Goal: Task Accomplishment & Management: Manage account settings

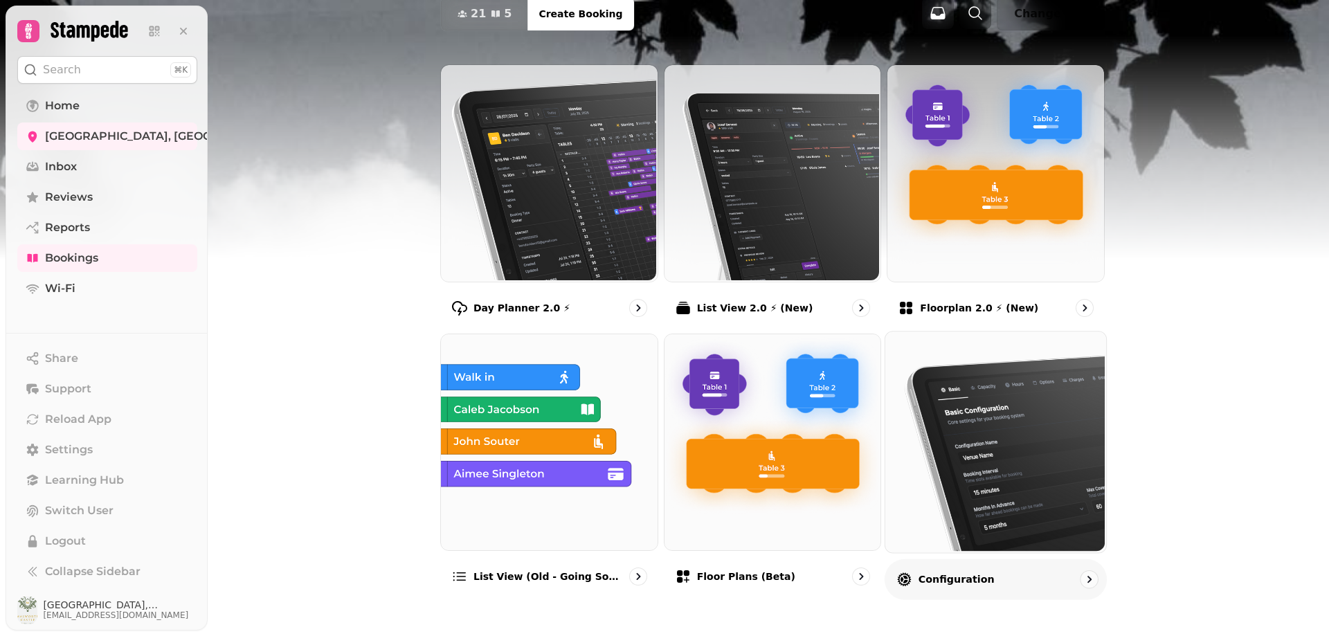
scroll to position [105, 0]
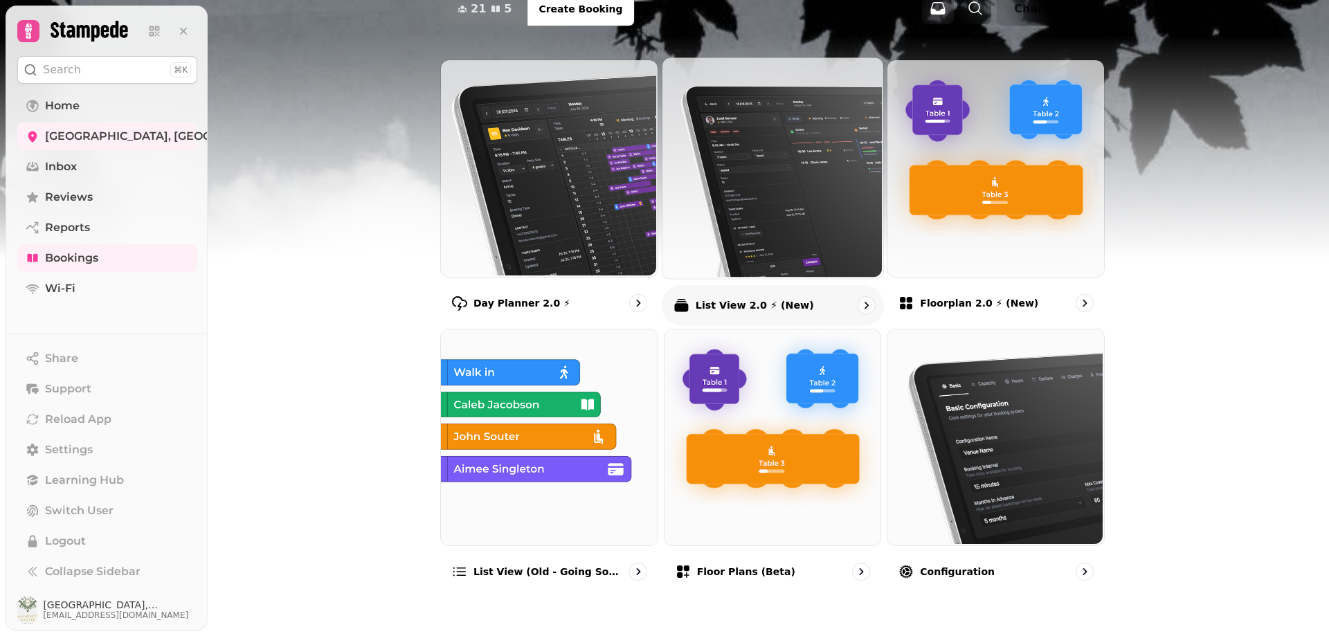
click at [721, 305] on p "List View 2.0 ⚡ (New)" at bounding box center [754, 305] width 118 height 14
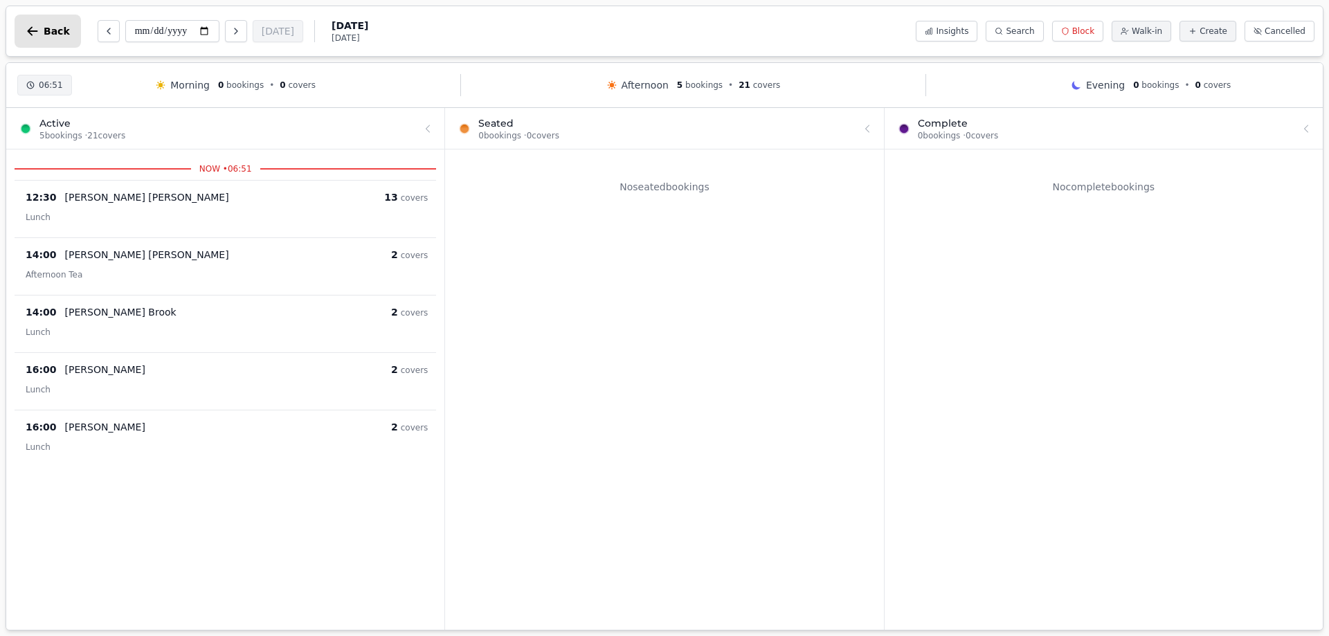
click at [29, 32] on icon "button" at bounding box center [33, 30] width 10 height 9
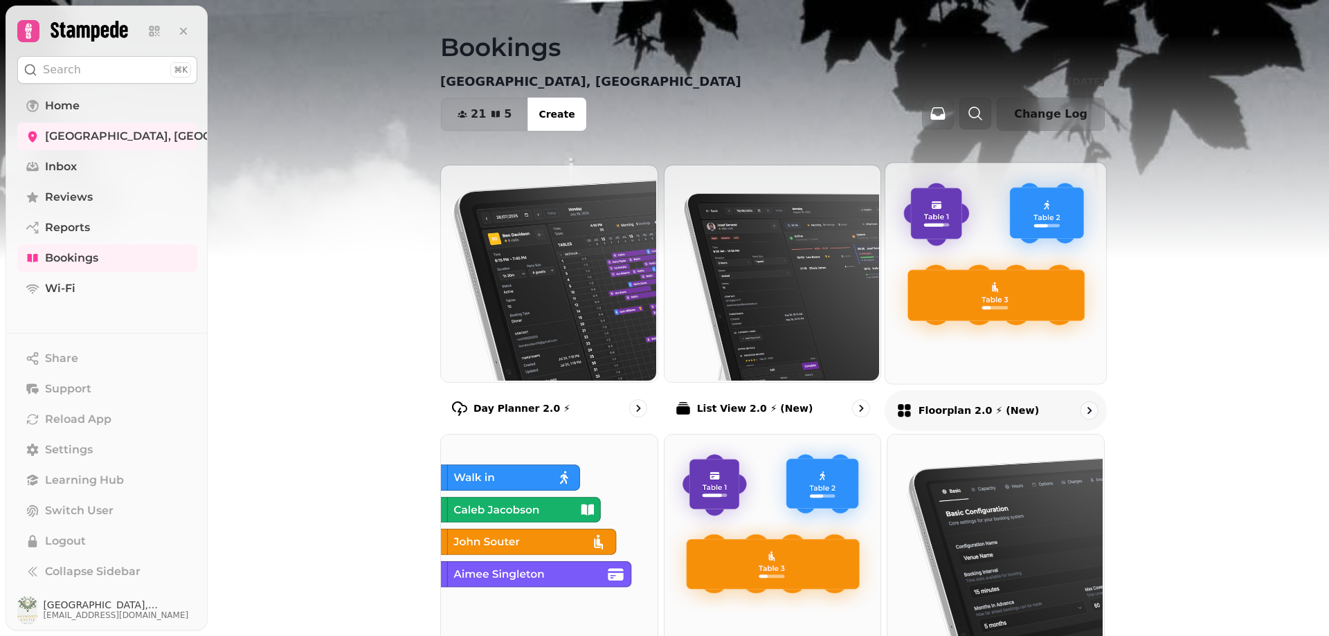
click at [937, 402] on div "Floorplan 2.0 ⚡ (New)" at bounding box center [968, 410] width 143 height 17
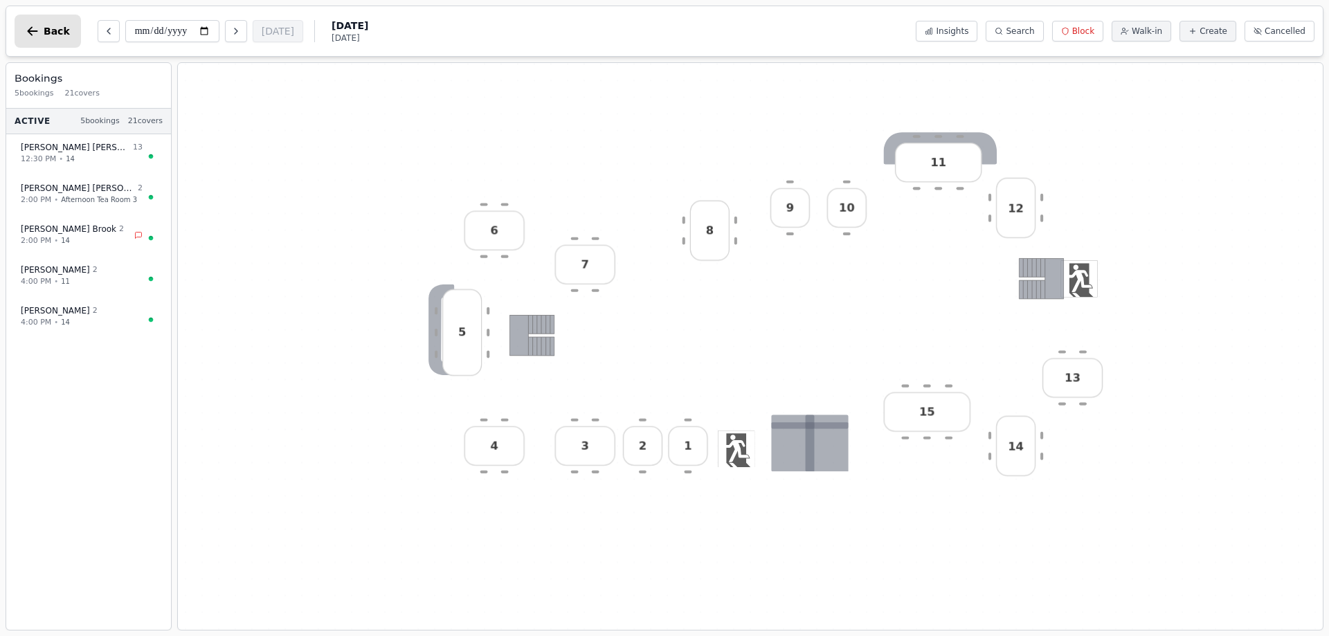
click at [28, 24] on icon "button" at bounding box center [33, 31] width 14 height 14
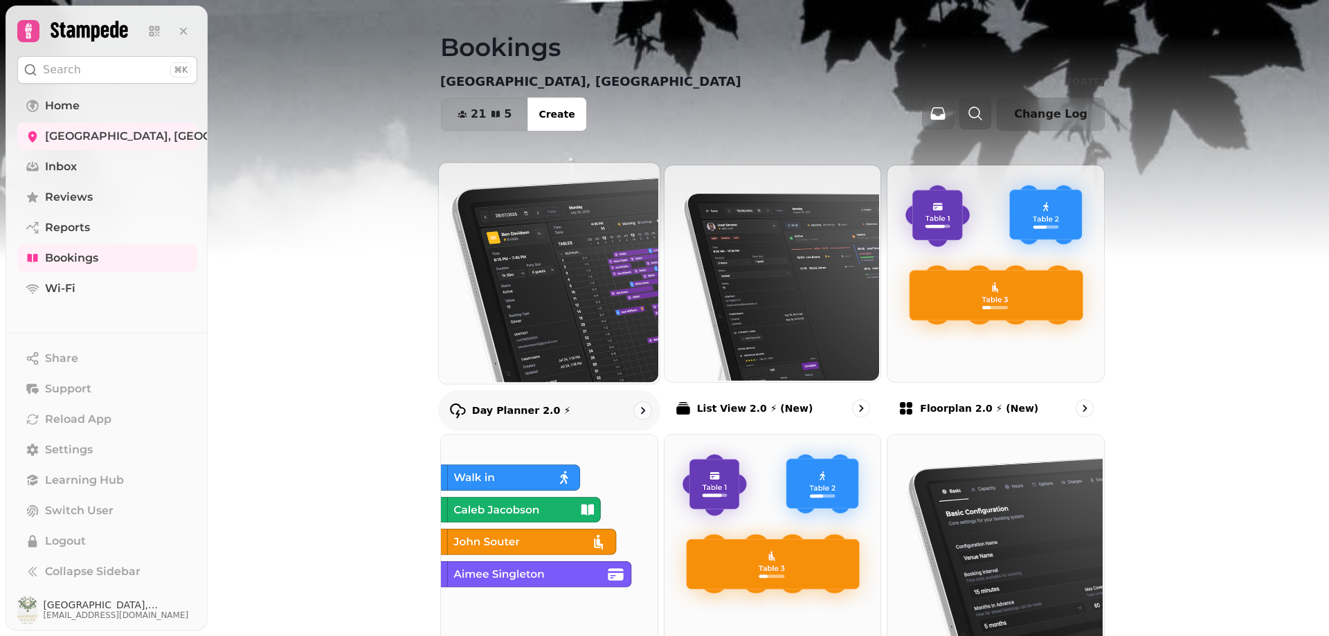
click at [514, 413] on p "Day Planner 2.0 ⚡" at bounding box center [521, 411] width 99 height 14
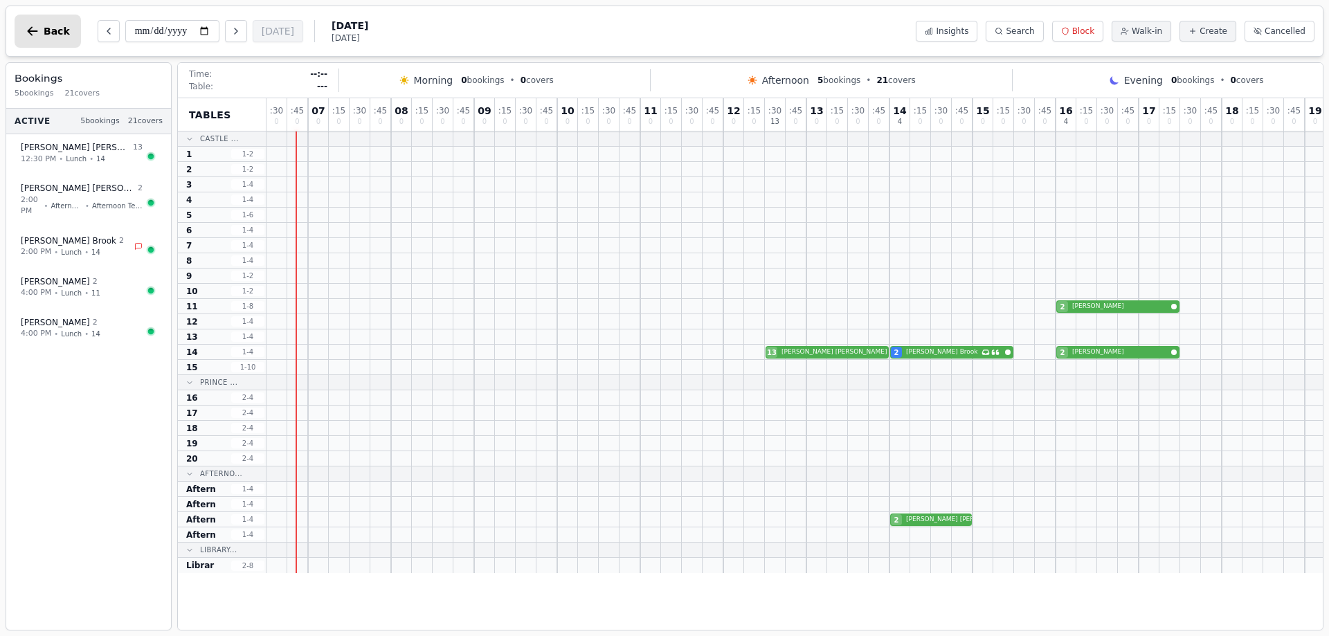
click at [55, 33] on span "Back" at bounding box center [57, 31] width 26 height 10
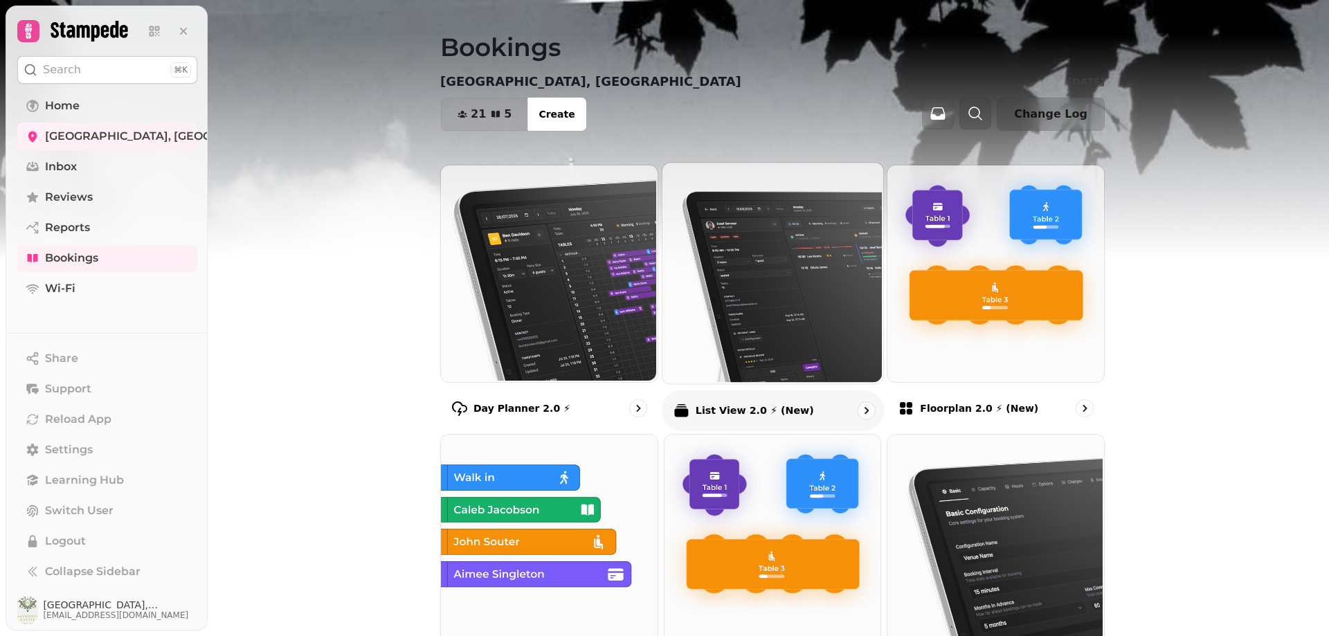
click at [741, 420] on div "List View 2.0 ⚡ (New)" at bounding box center [773, 410] width 222 height 41
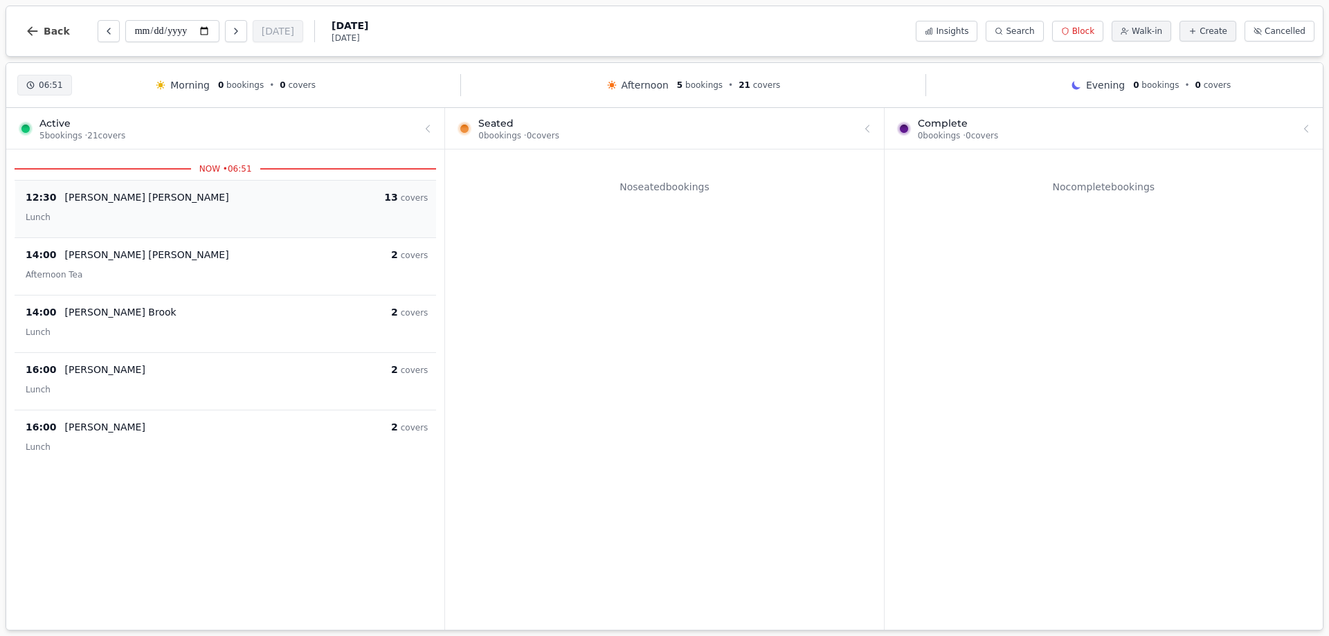
click at [114, 212] on div "Lunch" at bounding box center [227, 216] width 402 height 17
select select "****"
select select "**"
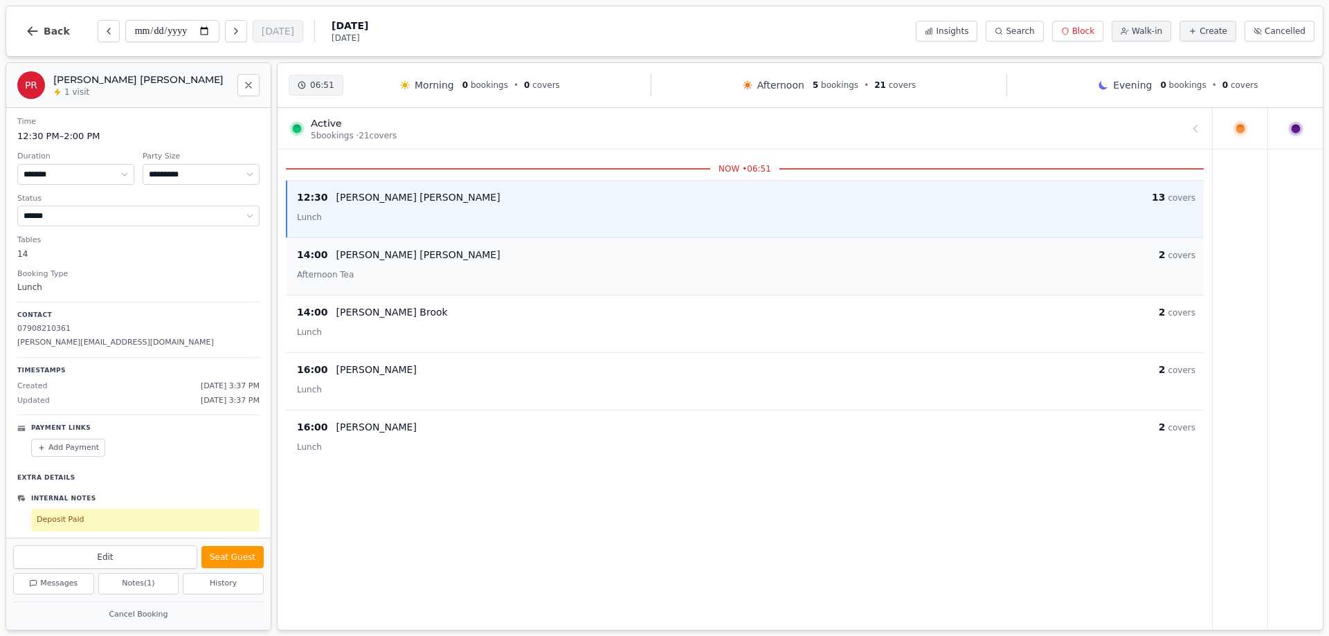
click at [427, 262] on div "14:00 [PERSON_NAME] 2 covers" at bounding box center [746, 254] width 899 height 17
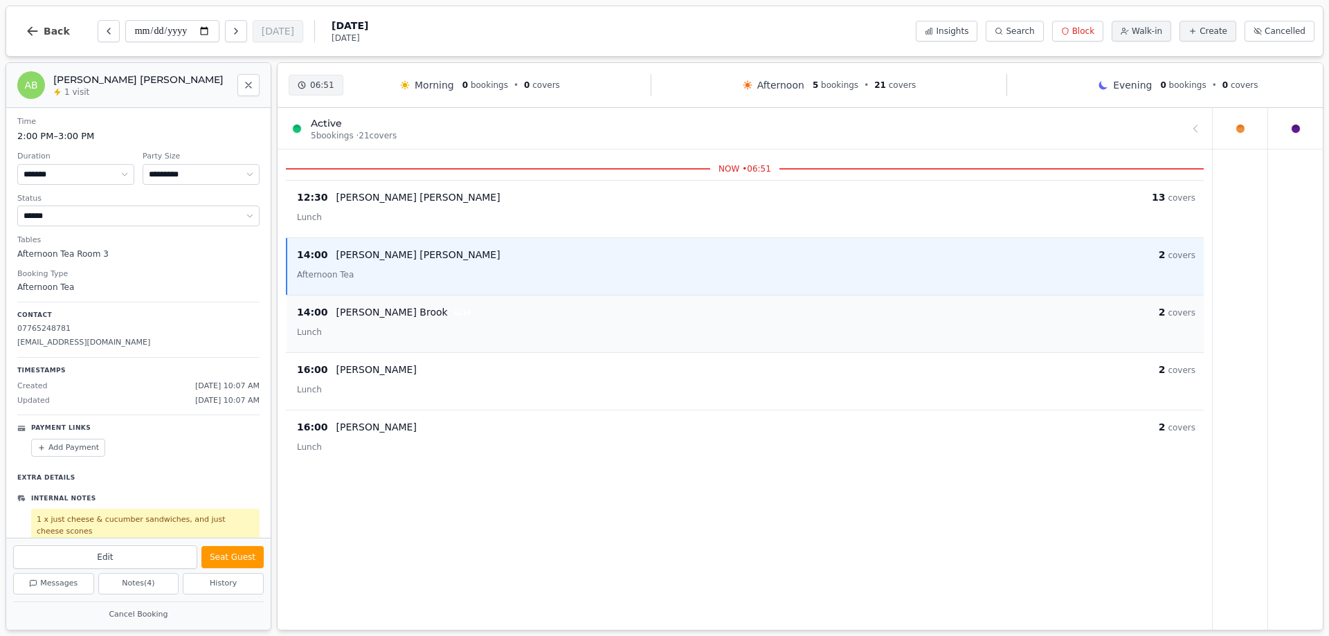
click at [388, 330] on div "Lunch" at bounding box center [746, 331] width 899 height 17
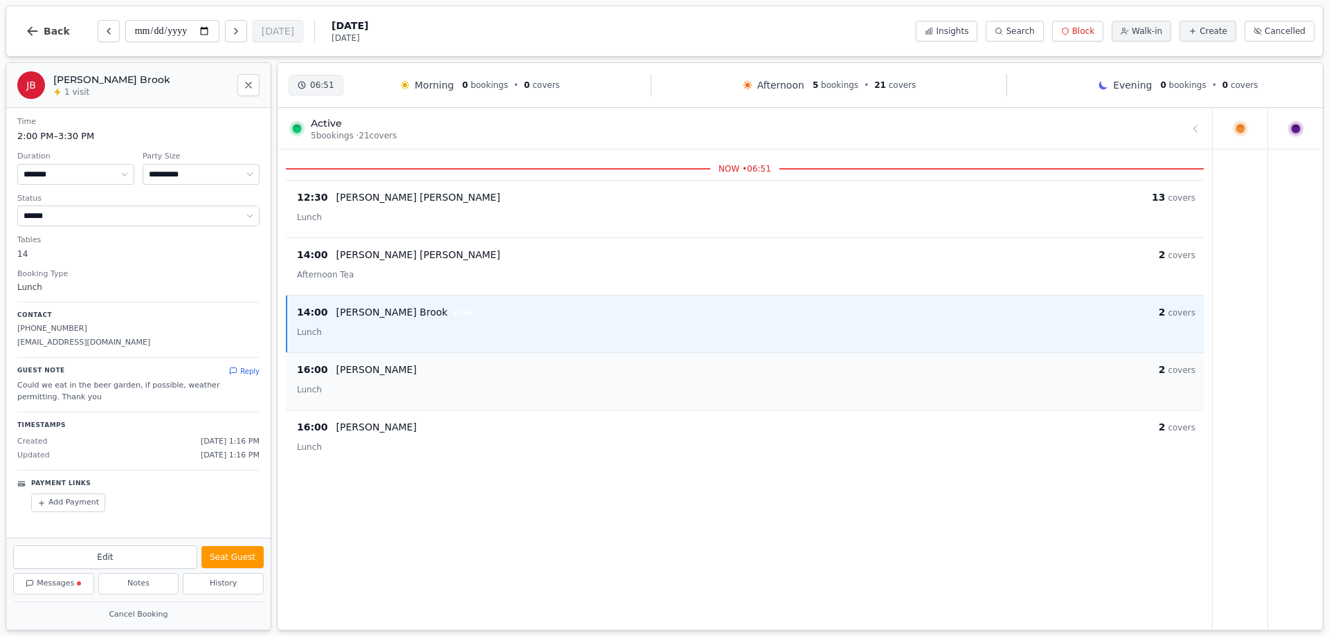
click at [366, 383] on div "Lunch" at bounding box center [746, 389] width 899 height 17
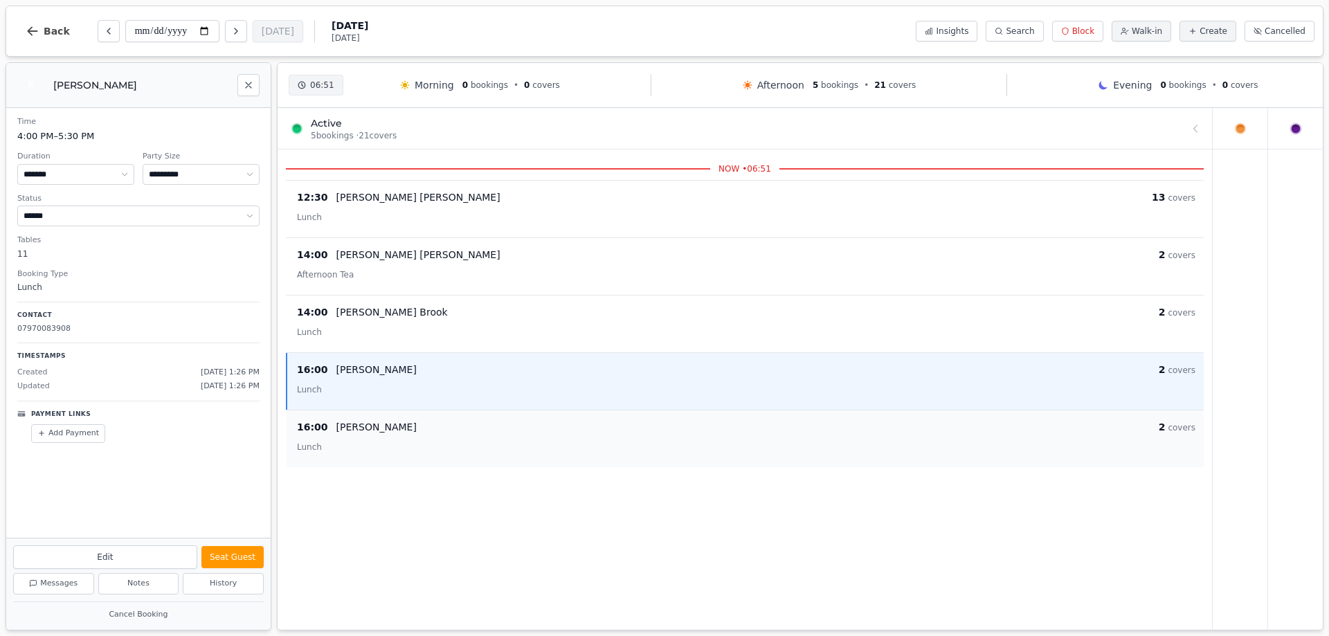
click at [366, 451] on div "Lunch" at bounding box center [746, 446] width 899 height 17
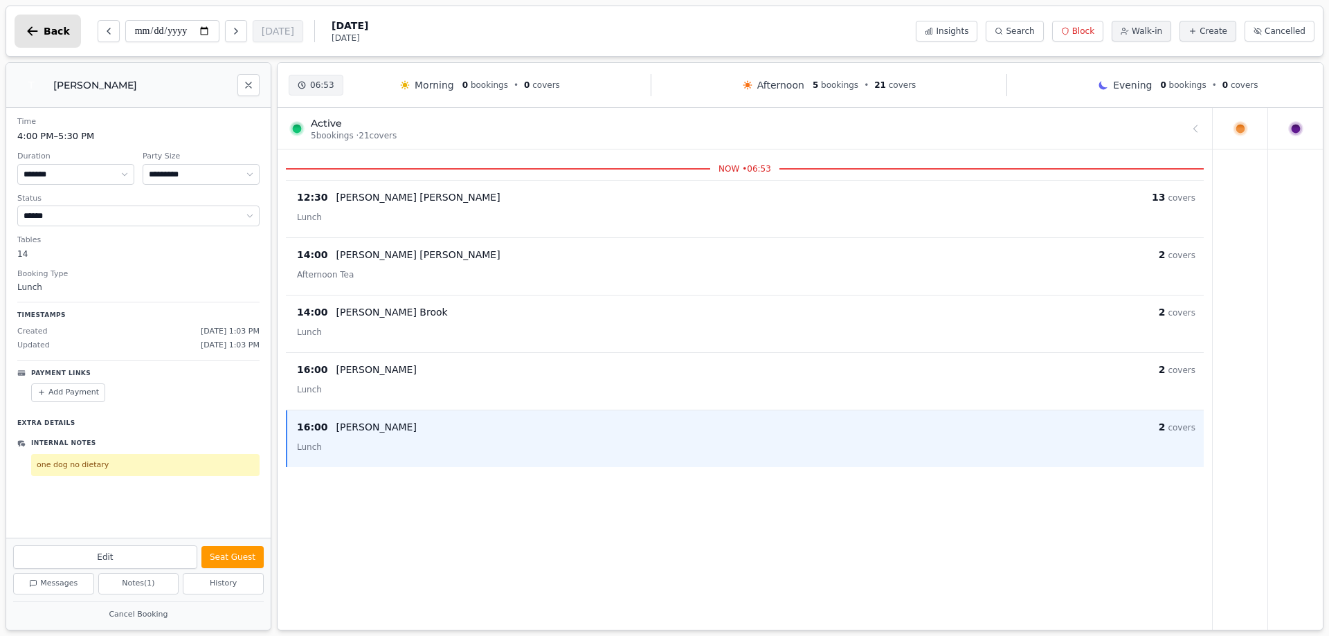
click at [44, 26] on span "Back" at bounding box center [57, 31] width 26 height 10
